Goal: Task Accomplishment & Management: Use online tool/utility

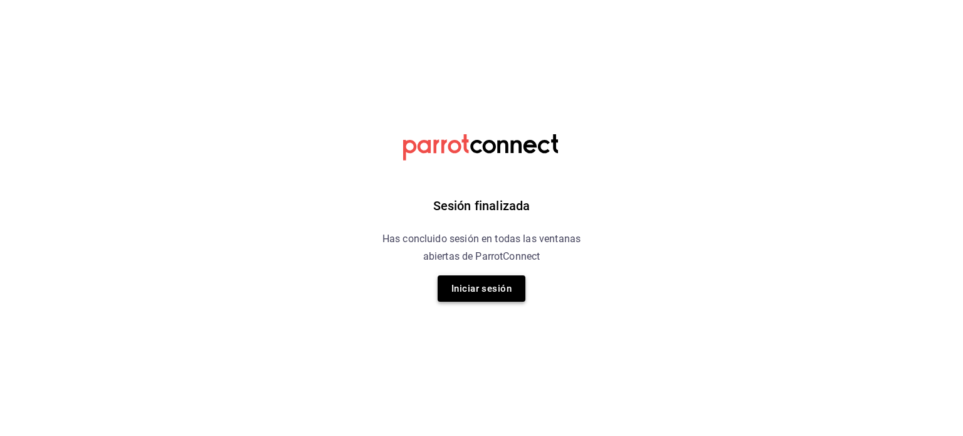
click at [487, 290] on button "Iniciar sesión" at bounding box center [481, 288] width 88 height 26
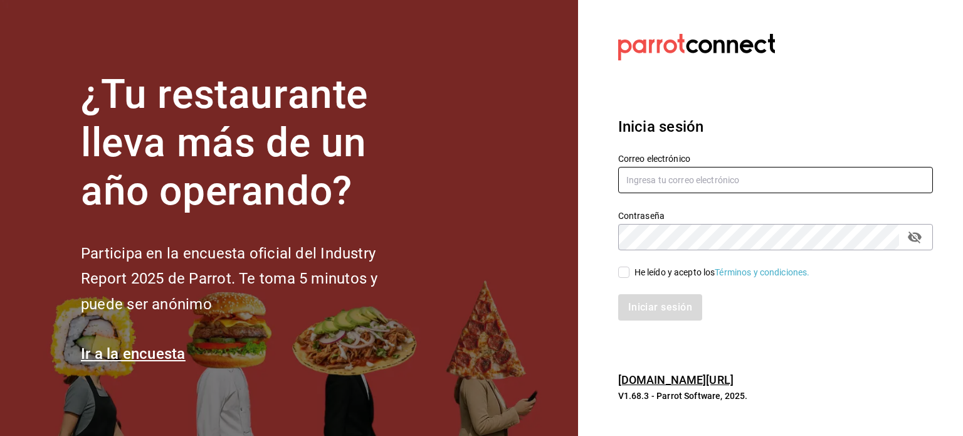
type input "[EMAIL_ADDRESS][DOMAIN_NAME]"
click at [621, 270] on input "He leído y acepto los Términos y condiciones." at bounding box center [623, 271] width 11 height 11
checkbox input "true"
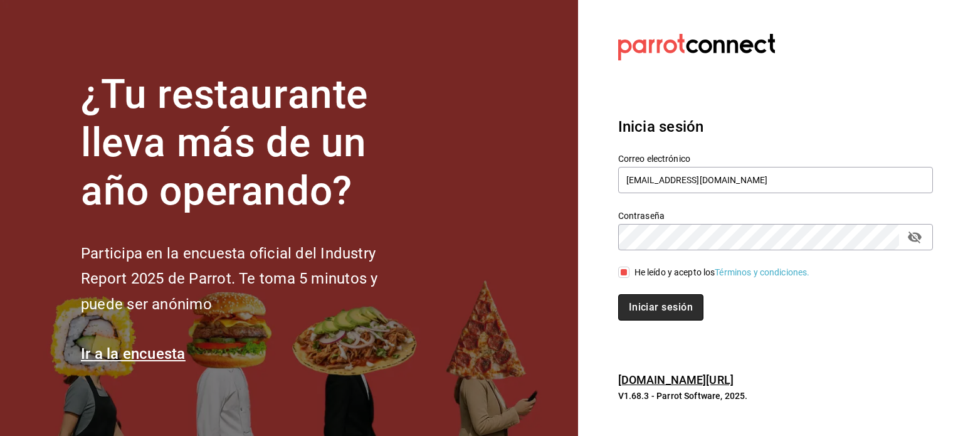
click at [645, 305] on button "Iniciar sesión" at bounding box center [660, 307] width 85 height 26
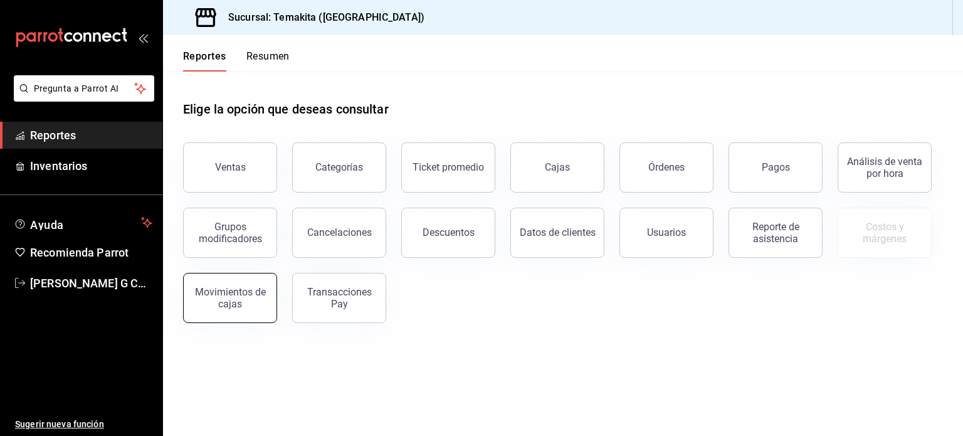
click at [225, 298] on div "Movimientos de cajas" at bounding box center [230, 298] width 78 height 24
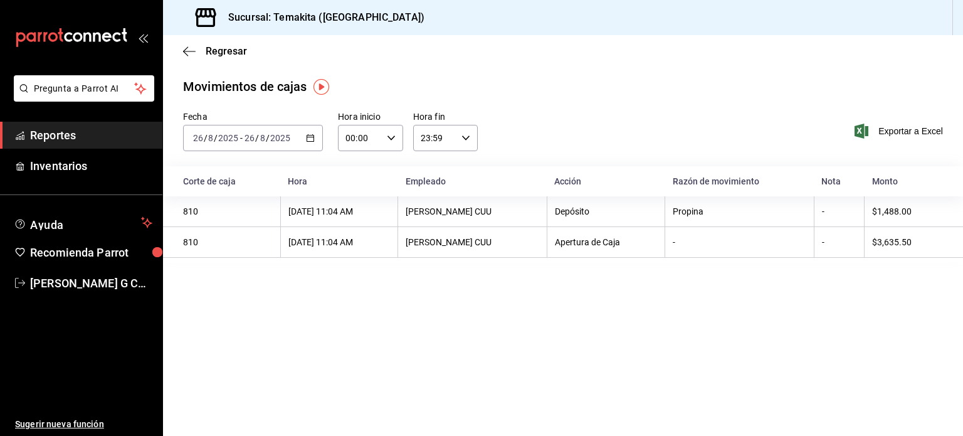
click at [424, 313] on main "Regresar Movimientos de cajas Fecha 2025-08-26 26 / 8 / 2025 - 2025-08-26 26 / …" at bounding box center [563, 235] width 800 height 401
